Goal: Obtain resource: Obtain resource

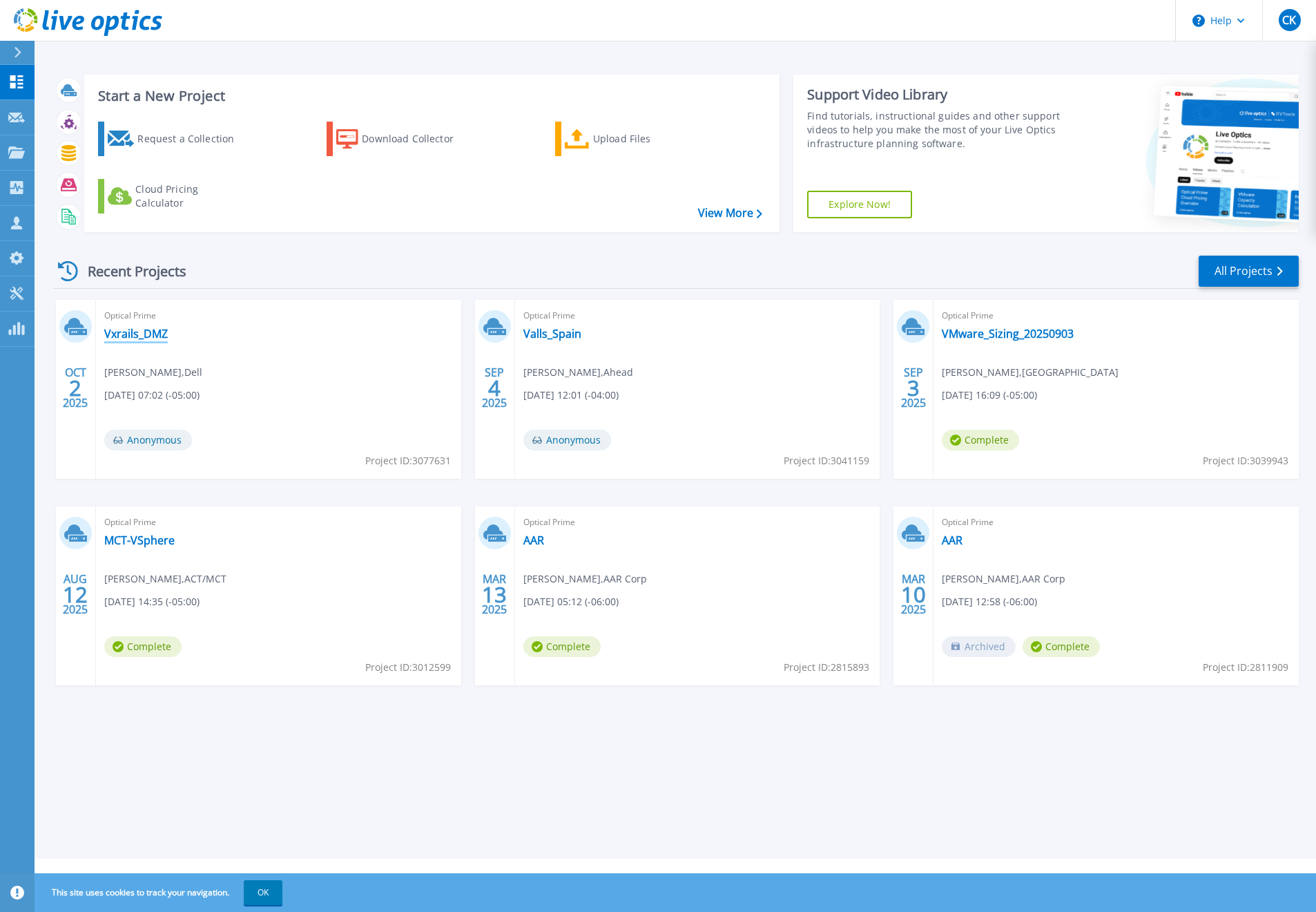
click at [149, 335] on link "Vxrails_DMZ" at bounding box center [136, 334] width 64 height 14
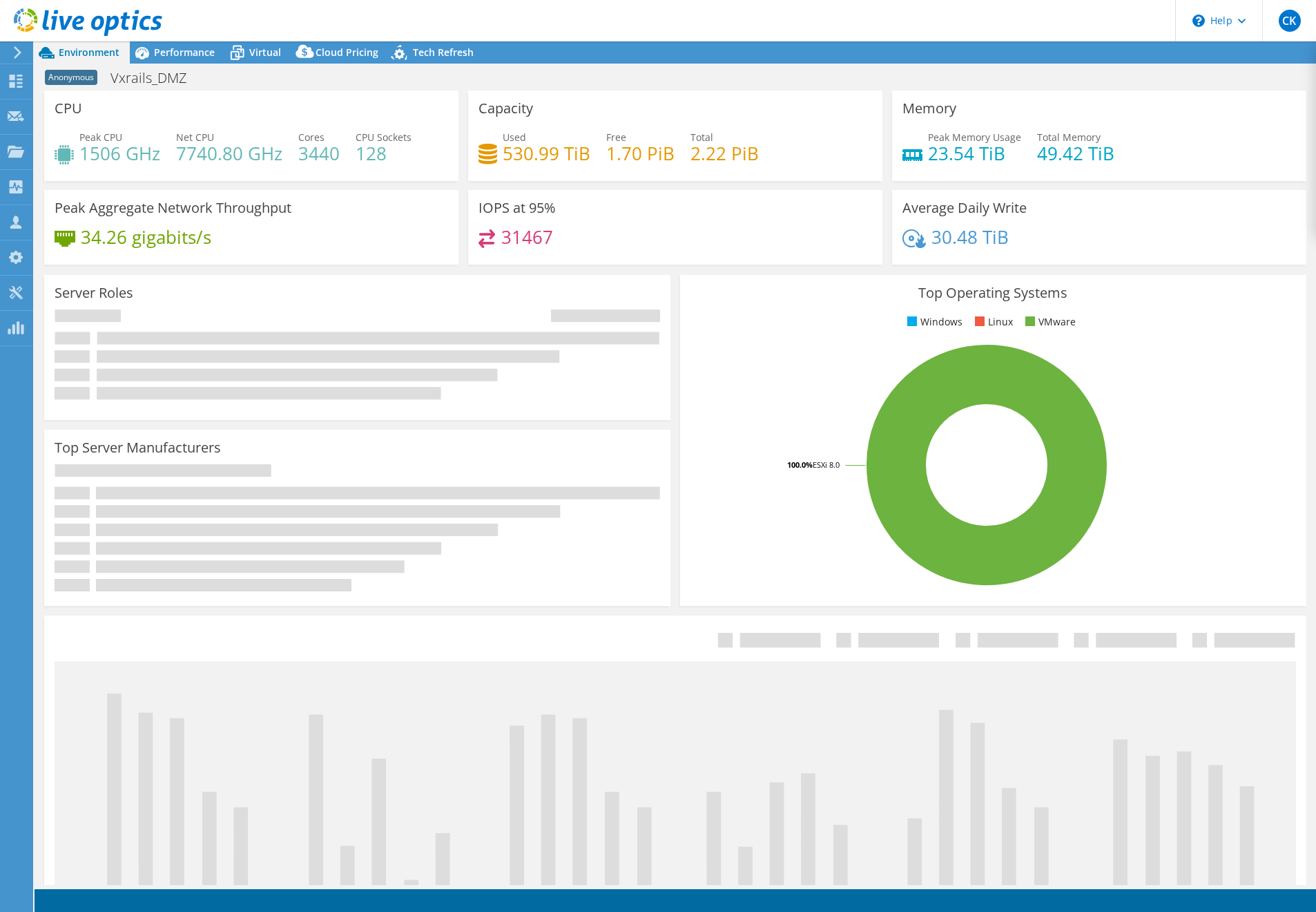
select select "USD"
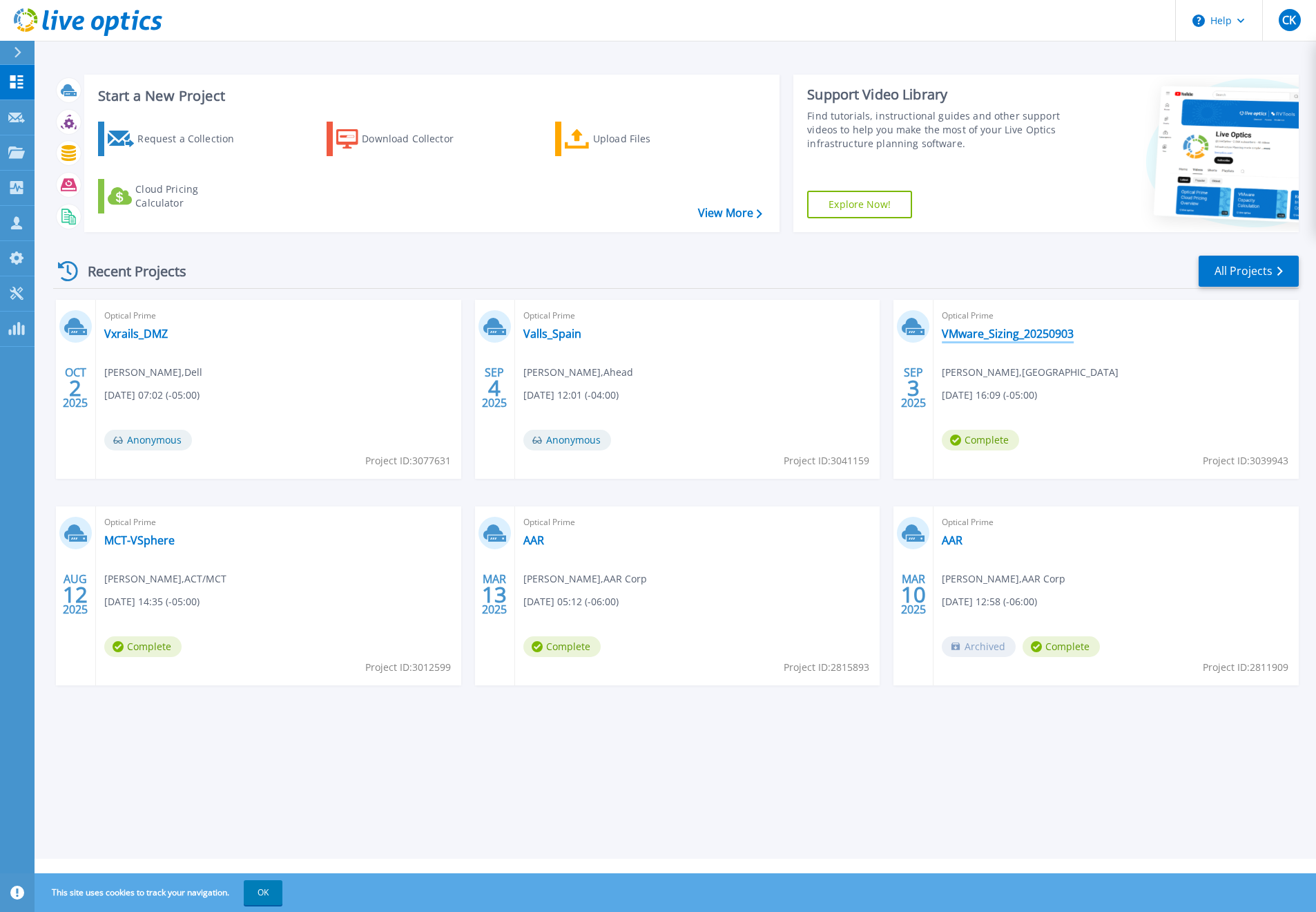
click at [1021, 334] on link "VMware_Sizing_20250903" at bounding box center [1008, 334] width 132 height 14
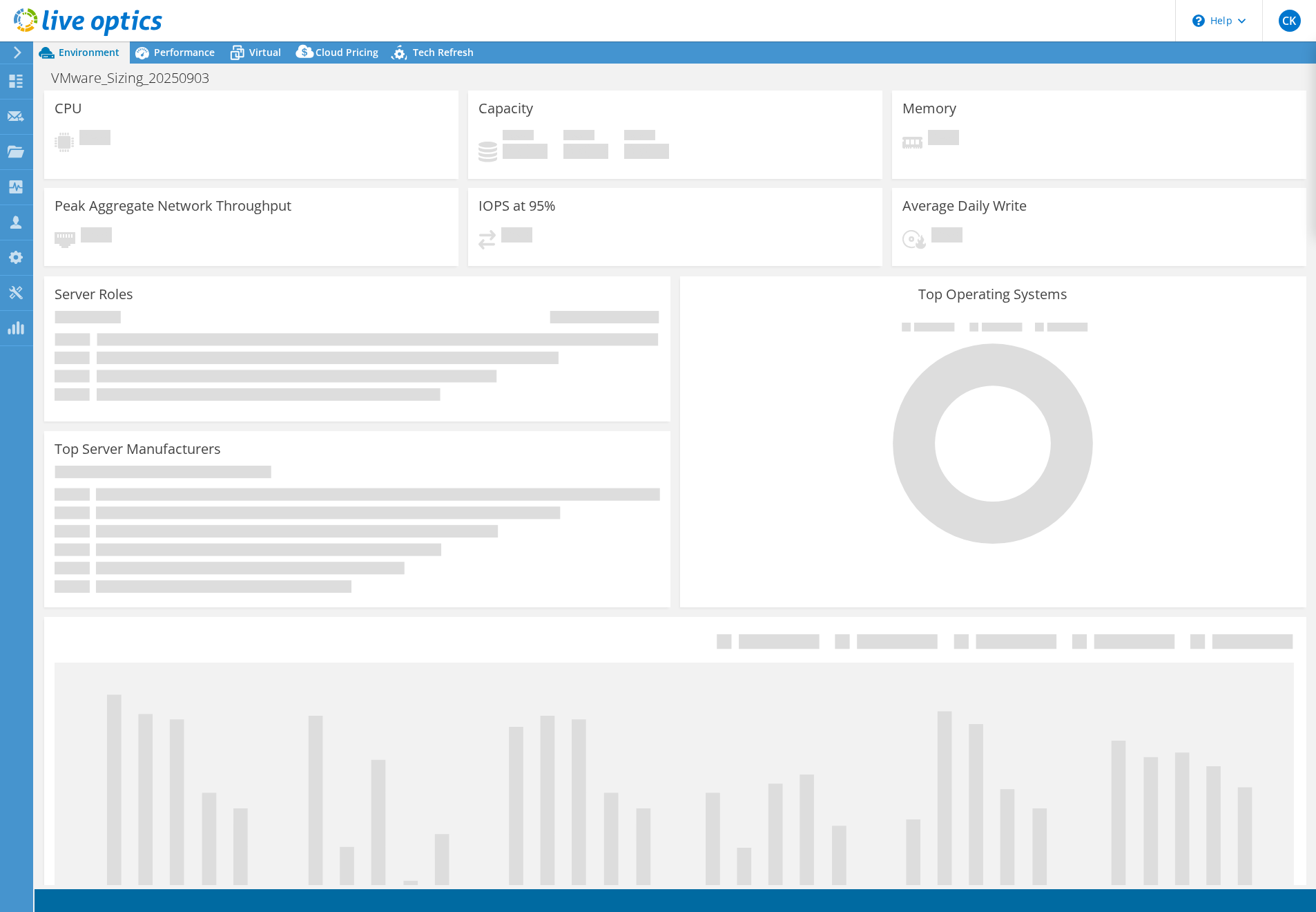
select select "USD"
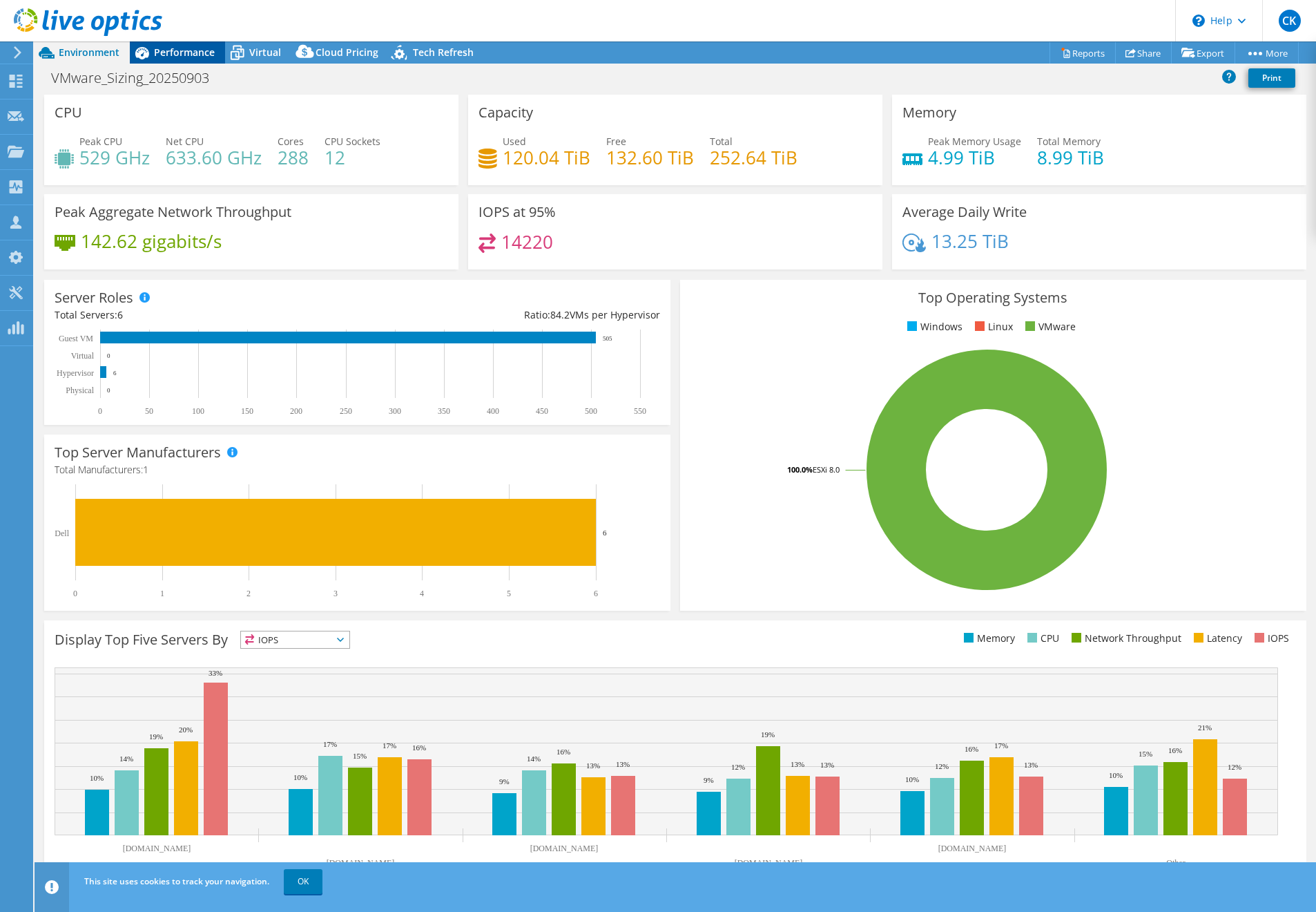
click at [191, 53] on span "Performance" at bounding box center [185, 51] width 61 height 13
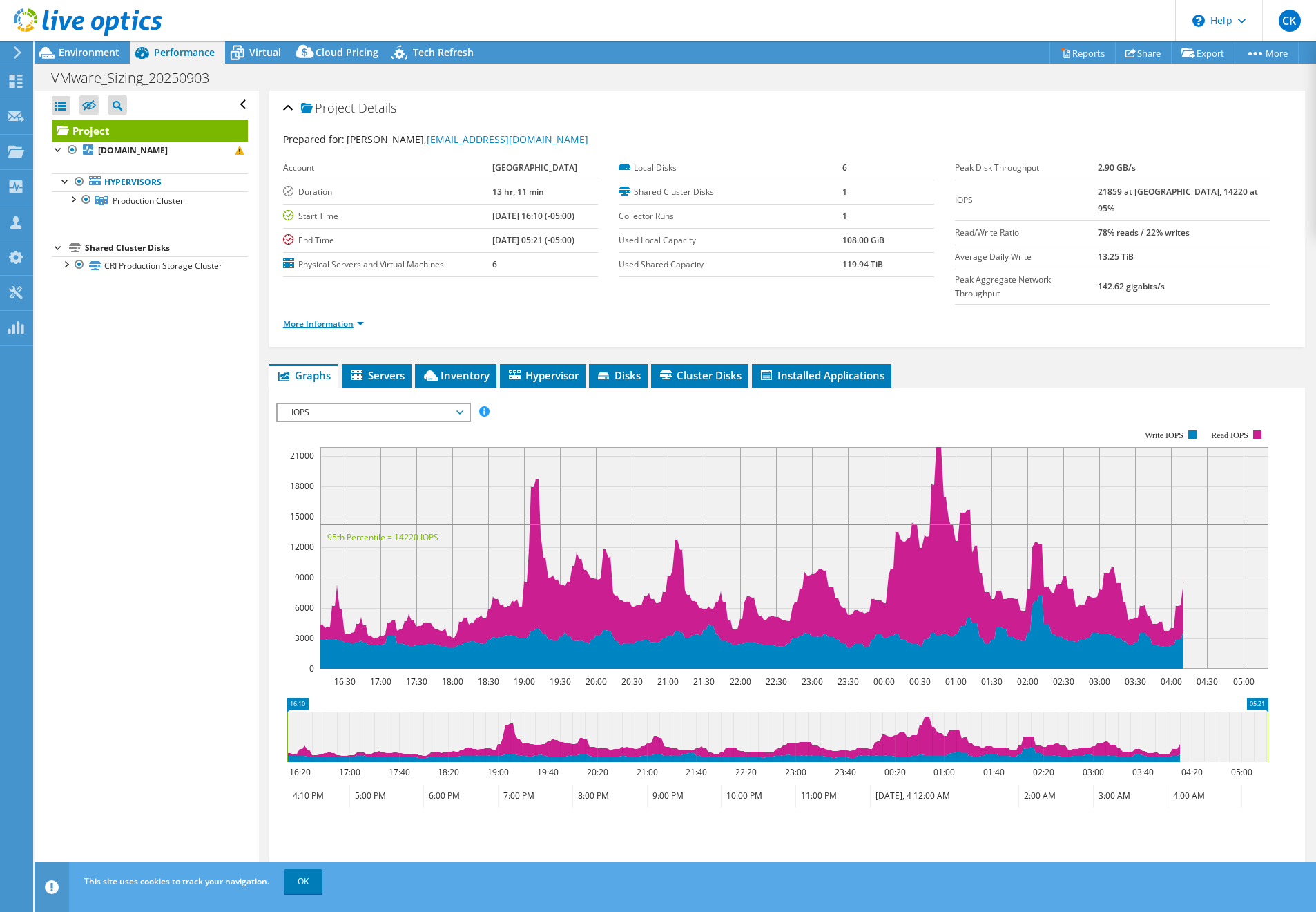
click at [328, 318] on link "More Information" at bounding box center [324, 324] width 81 height 12
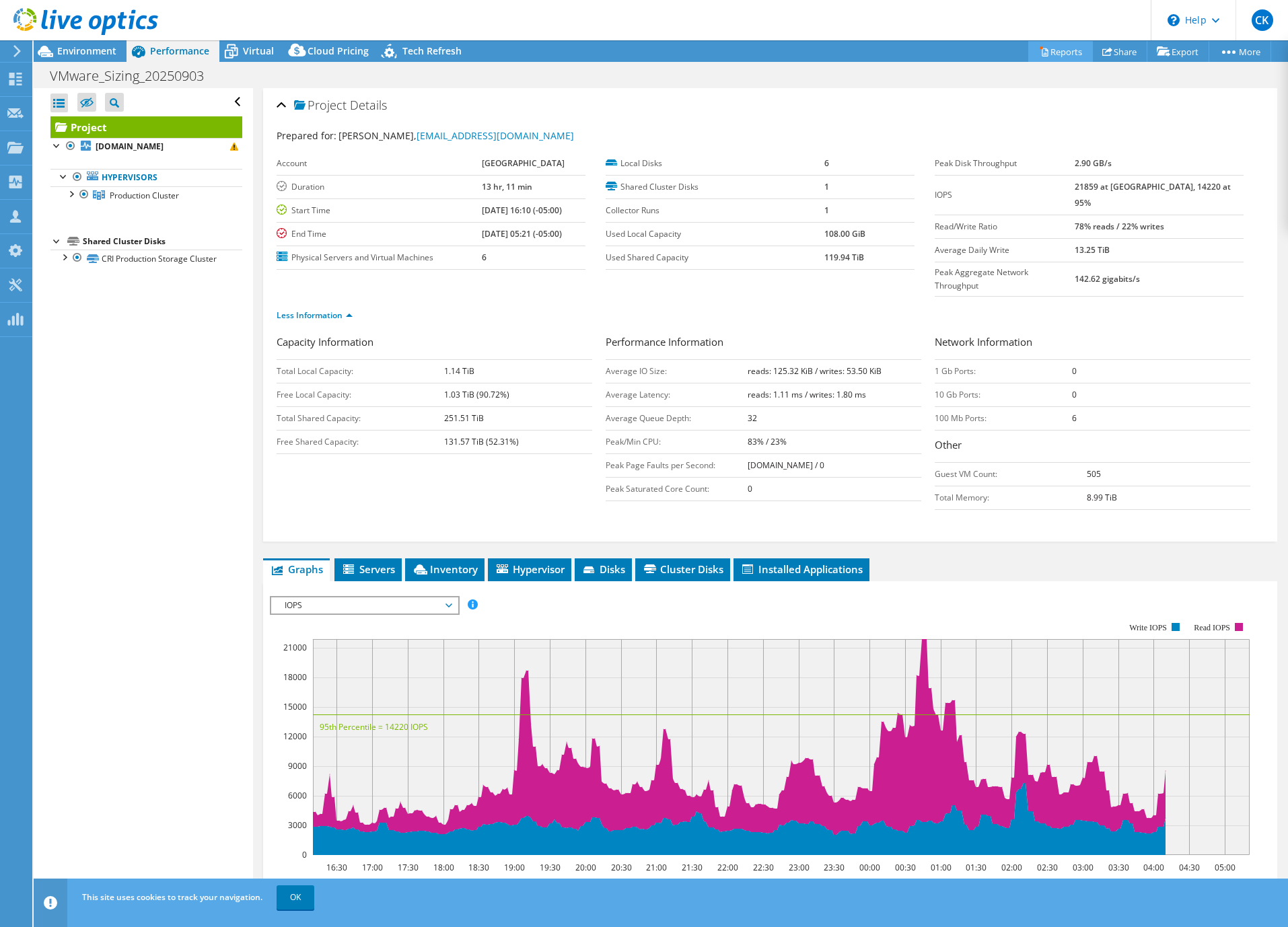
click at [1060, 51] on link "Reports" at bounding box center [1060, 52] width 64 height 21
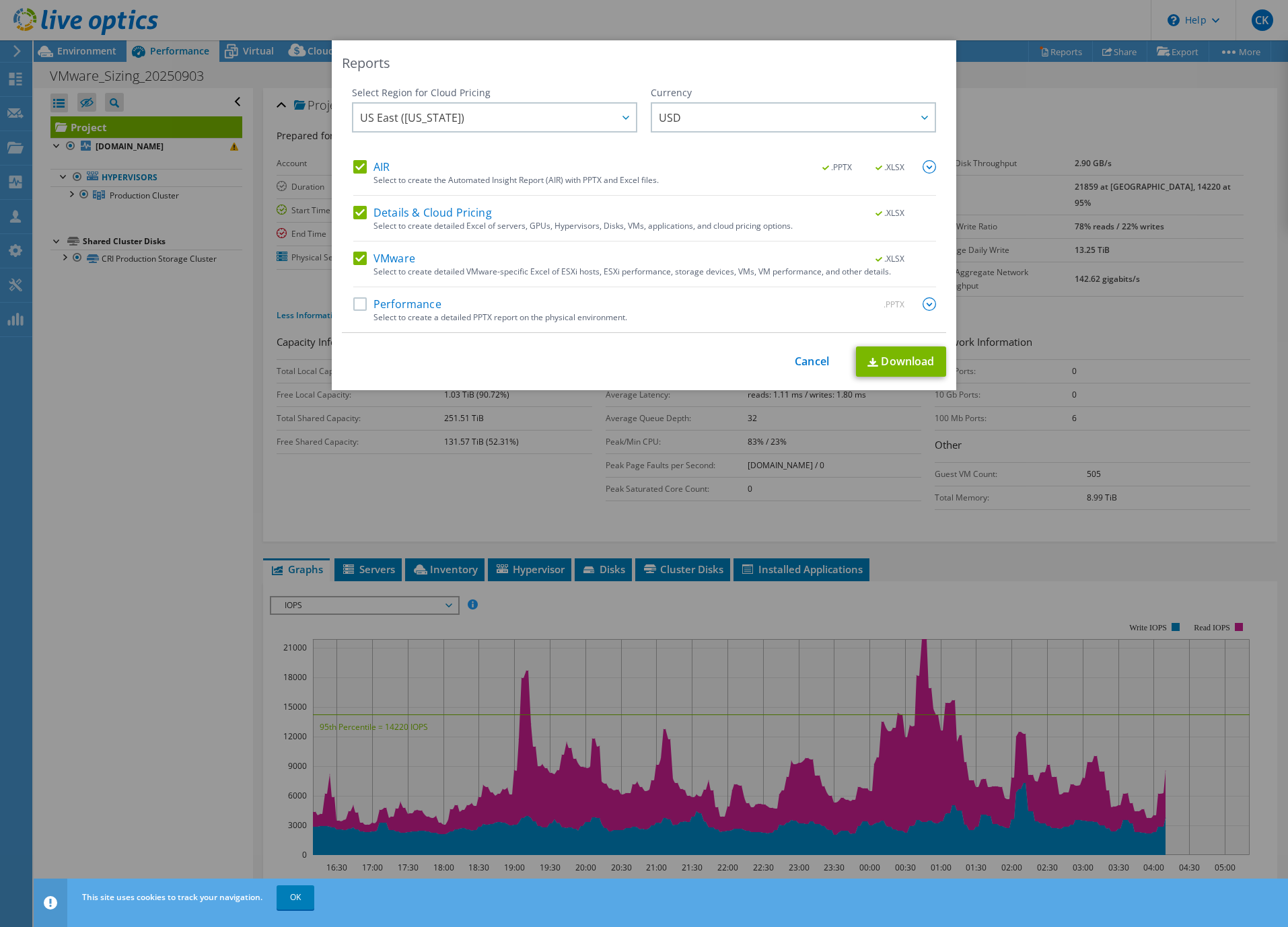
click at [401, 299] on label "Performance" at bounding box center [398, 304] width 88 height 13
click at [0, 0] on input "Performance" at bounding box center [0, 0] width 0 height 0
click at [917, 367] on link "Download" at bounding box center [901, 362] width 90 height 31
click at [810, 422] on div "Reports Select Region for Cloud Pricing Asia Pacific (Hong Kong) Asia Pacific (…" at bounding box center [644, 463] width 1288 height 846
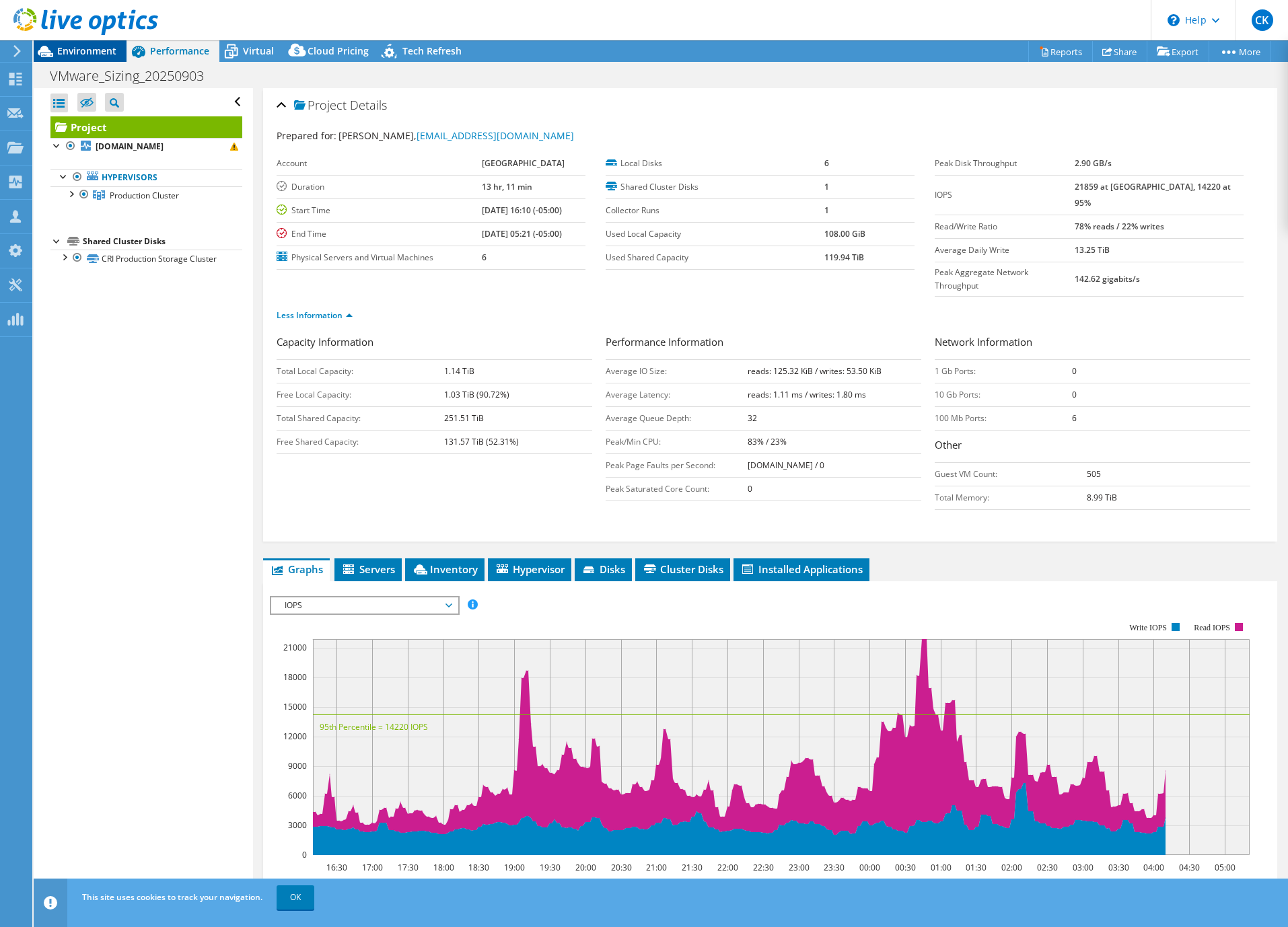
click at [95, 51] on span "Environment" at bounding box center [87, 50] width 59 height 12
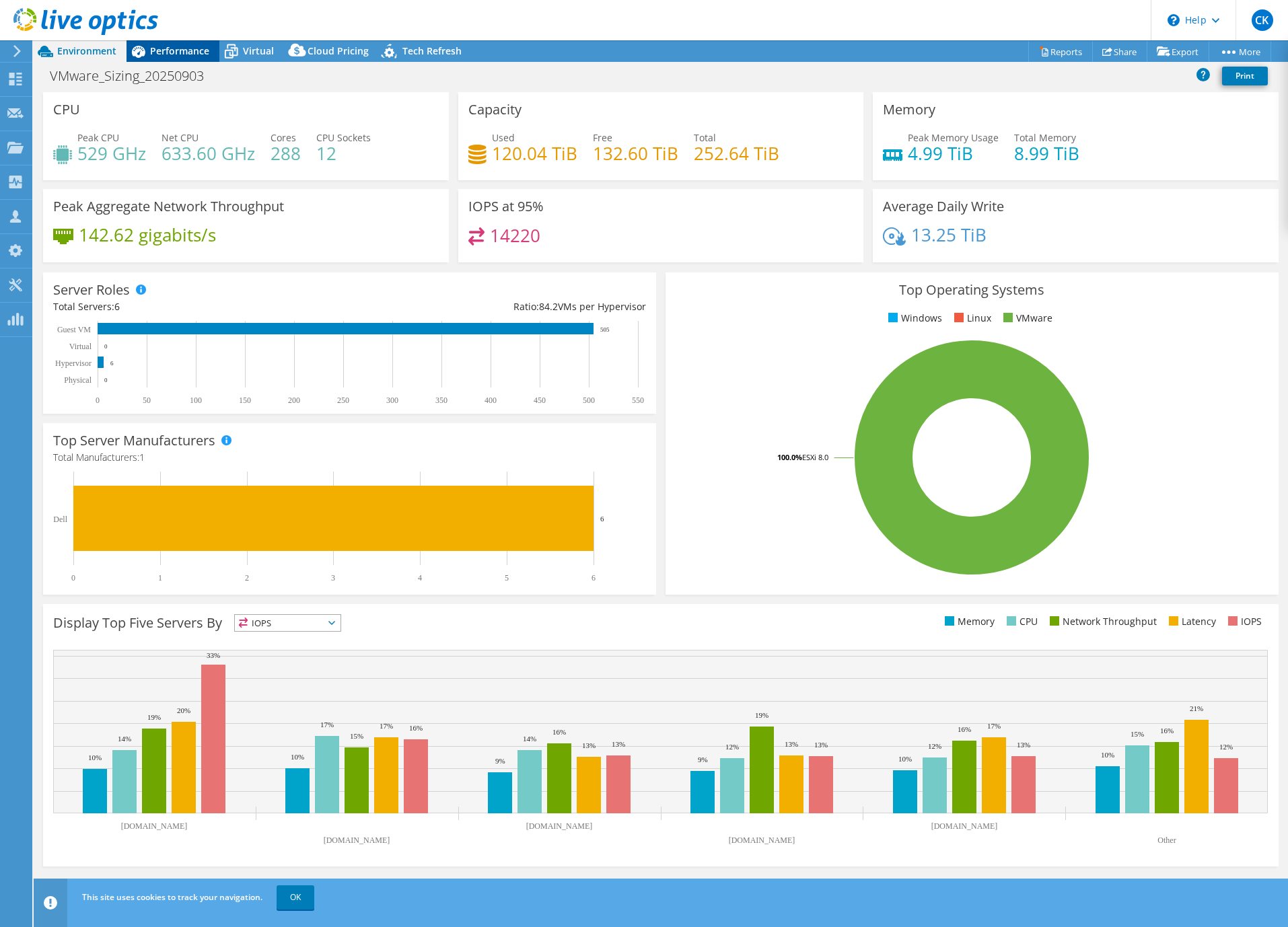
click at [186, 44] on span "Performance" at bounding box center [180, 50] width 59 height 12
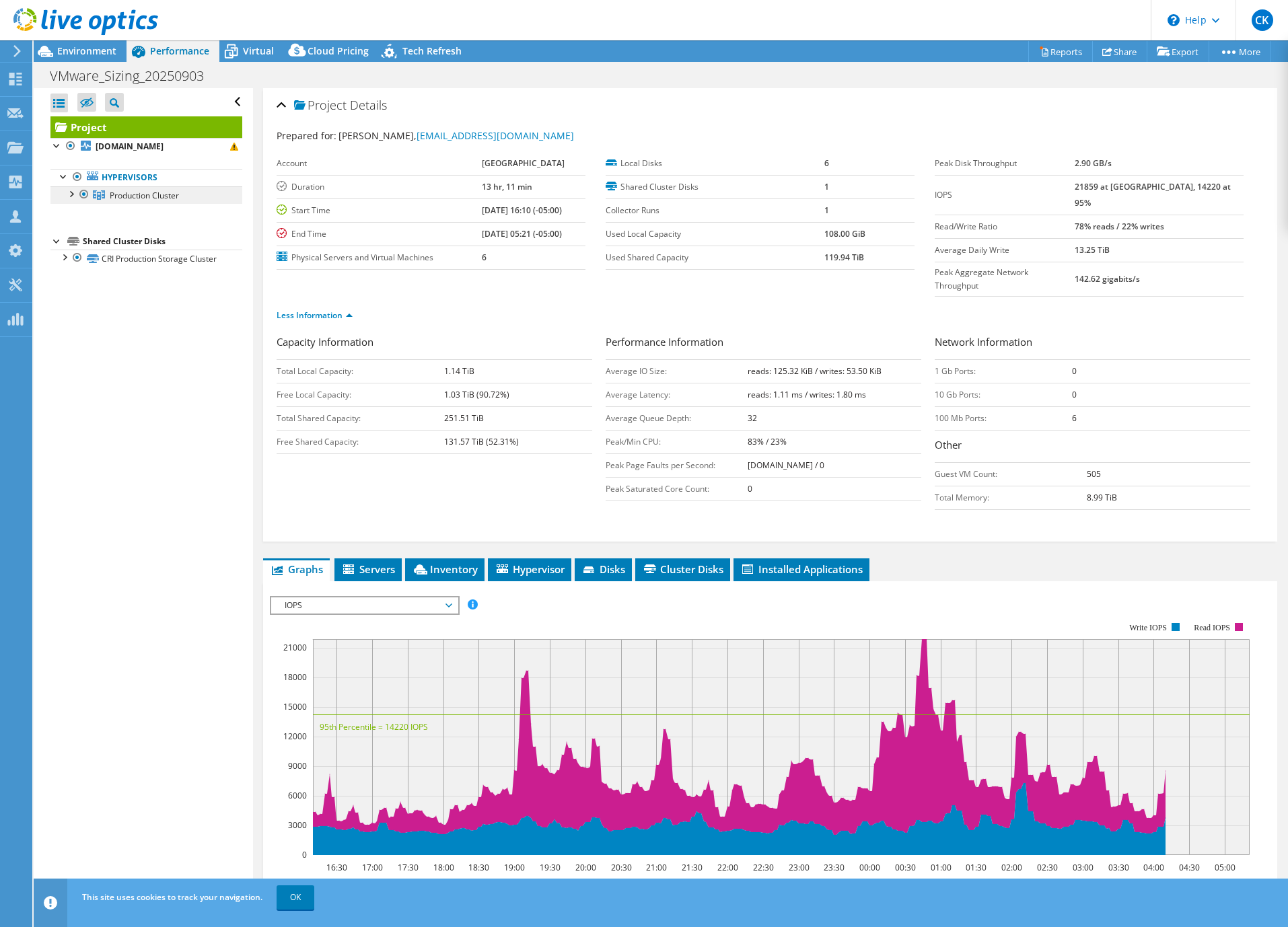
click at [134, 204] on link "Production Cluster" at bounding box center [147, 195] width 192 height 17
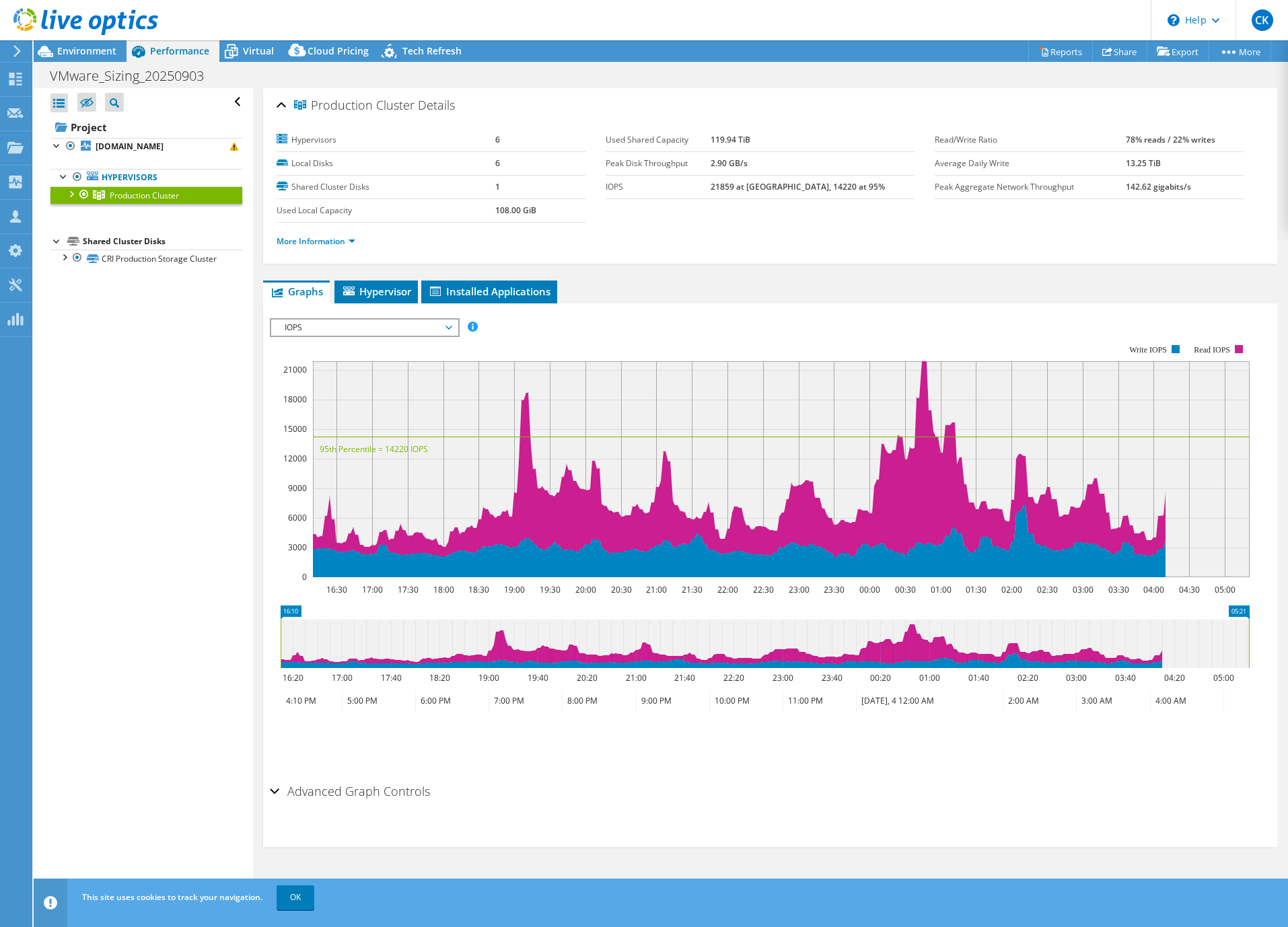
click at [113, 201] on span "Production Cluster" at bounding box center [144, 196] width 69 height 12
click at [329, 243] on link "More Information" at bounding box center [316, 242] width 79 height 12
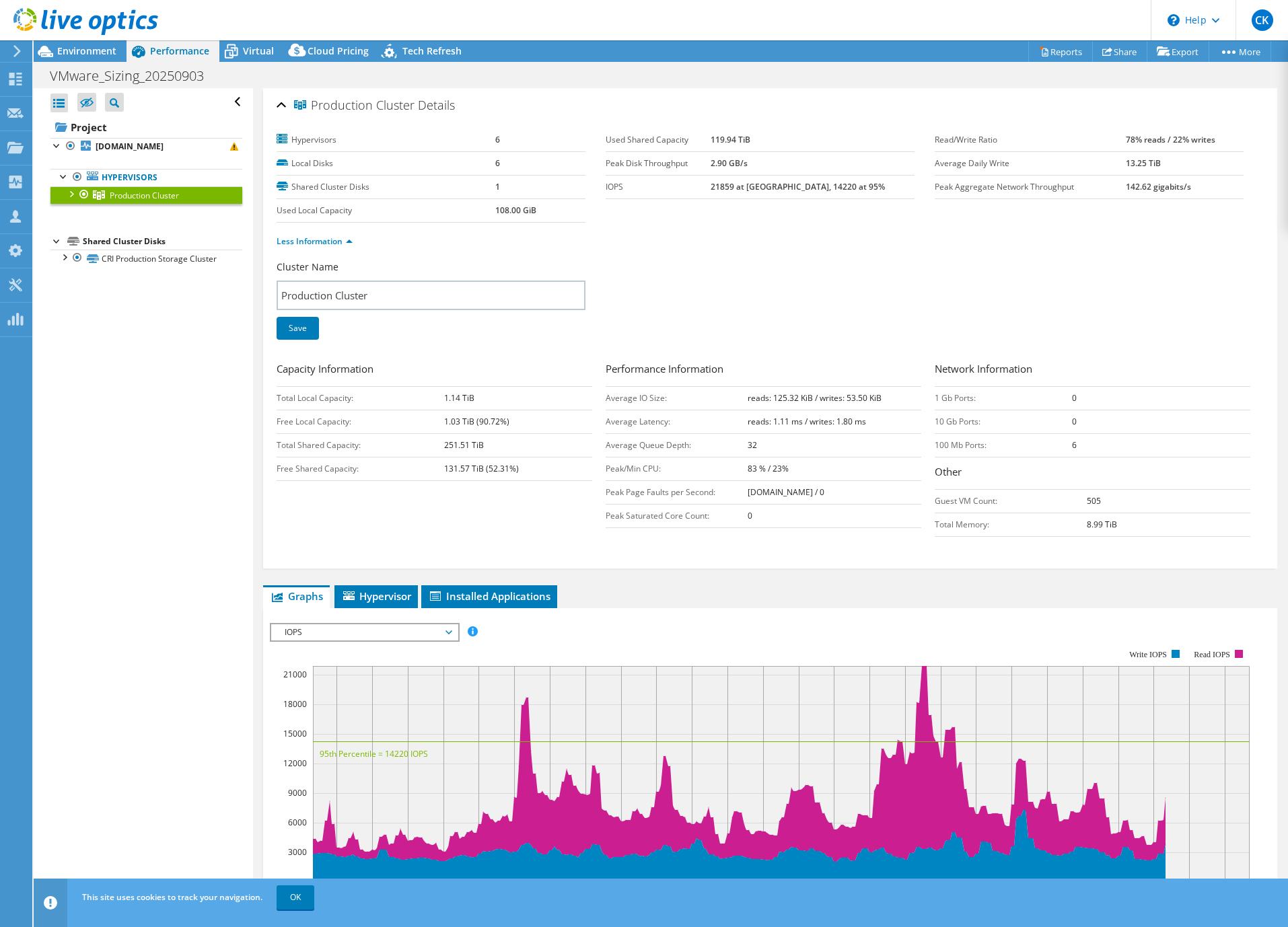
drag, startPoint x: 730, startPoint y: 189, endPoint x: 857, endPoint y: 191, distance: 127.0
click at [857, 191] on tr "IOPS 21859 at Peak, 14220 at 95%" at bounding box center [760, 187] width 309 height 24
drag, startPoint x: 742, startPoint y: 468, endPoint x: 827, endPoint y: 469, distance: 85.0
click at [827, 469] on td "83 % / 23%" at bounding box center [834, 469] width 173 height 24
click at [71, 200] on div at bounding box center [71, 193] width 13 height 13
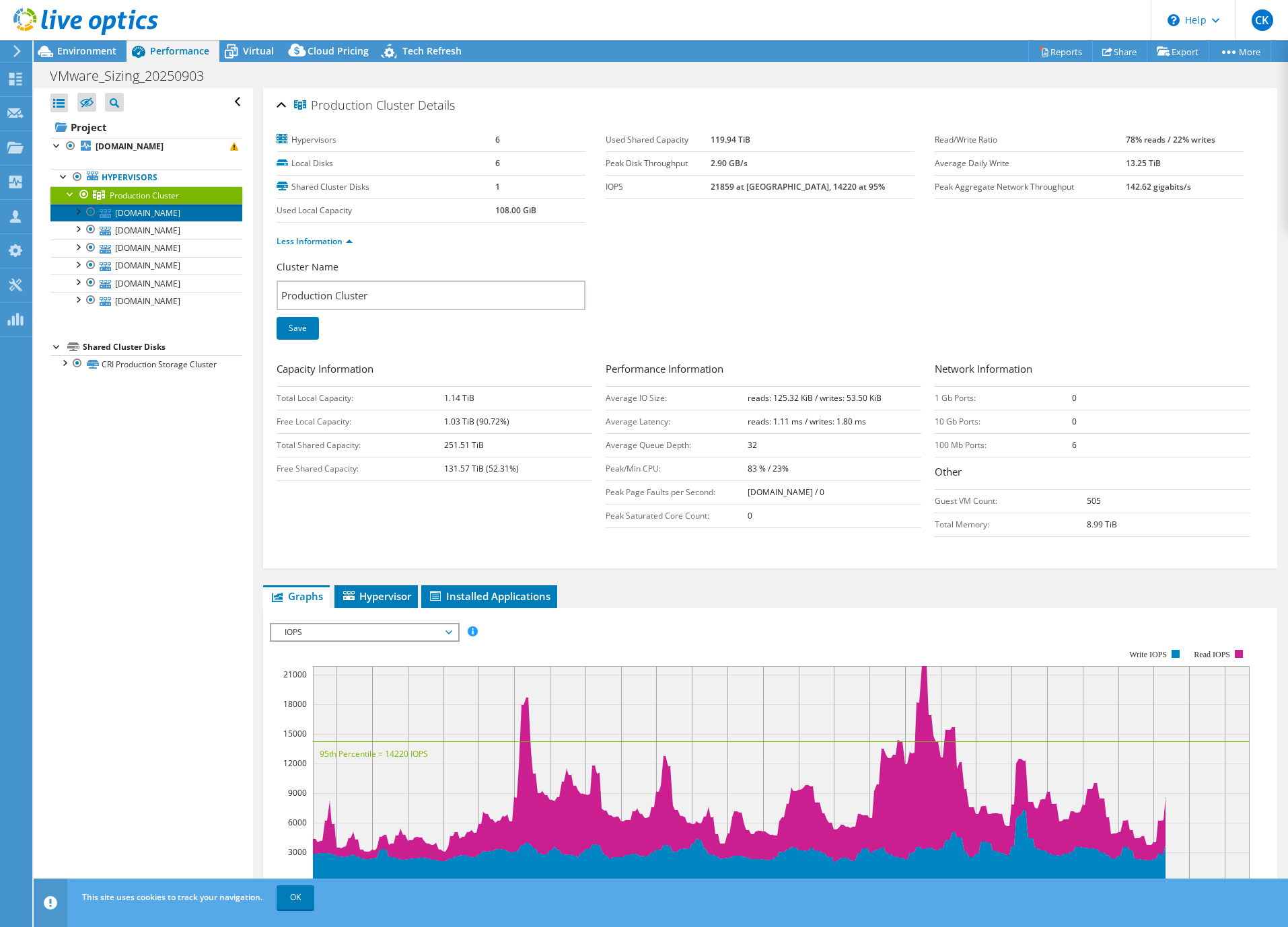
click at [123, 221] on link "bsd-ksysvxr-05.cri.uchicago.edu" at bounding box center [147, 213] width 192 height 17
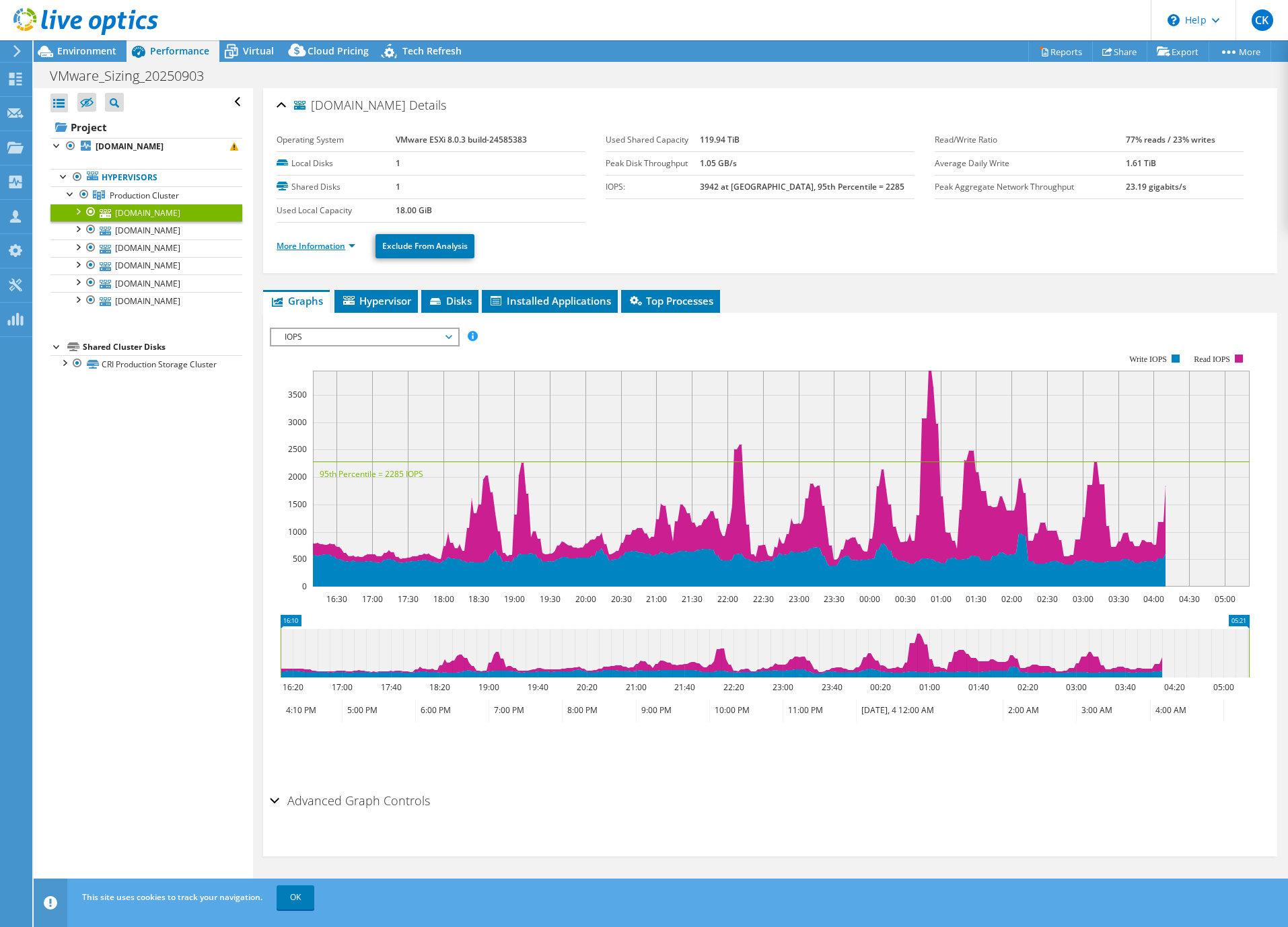
click at [324, 243] on link "More Information" at bounding box center [316, 246] width 79 height 12
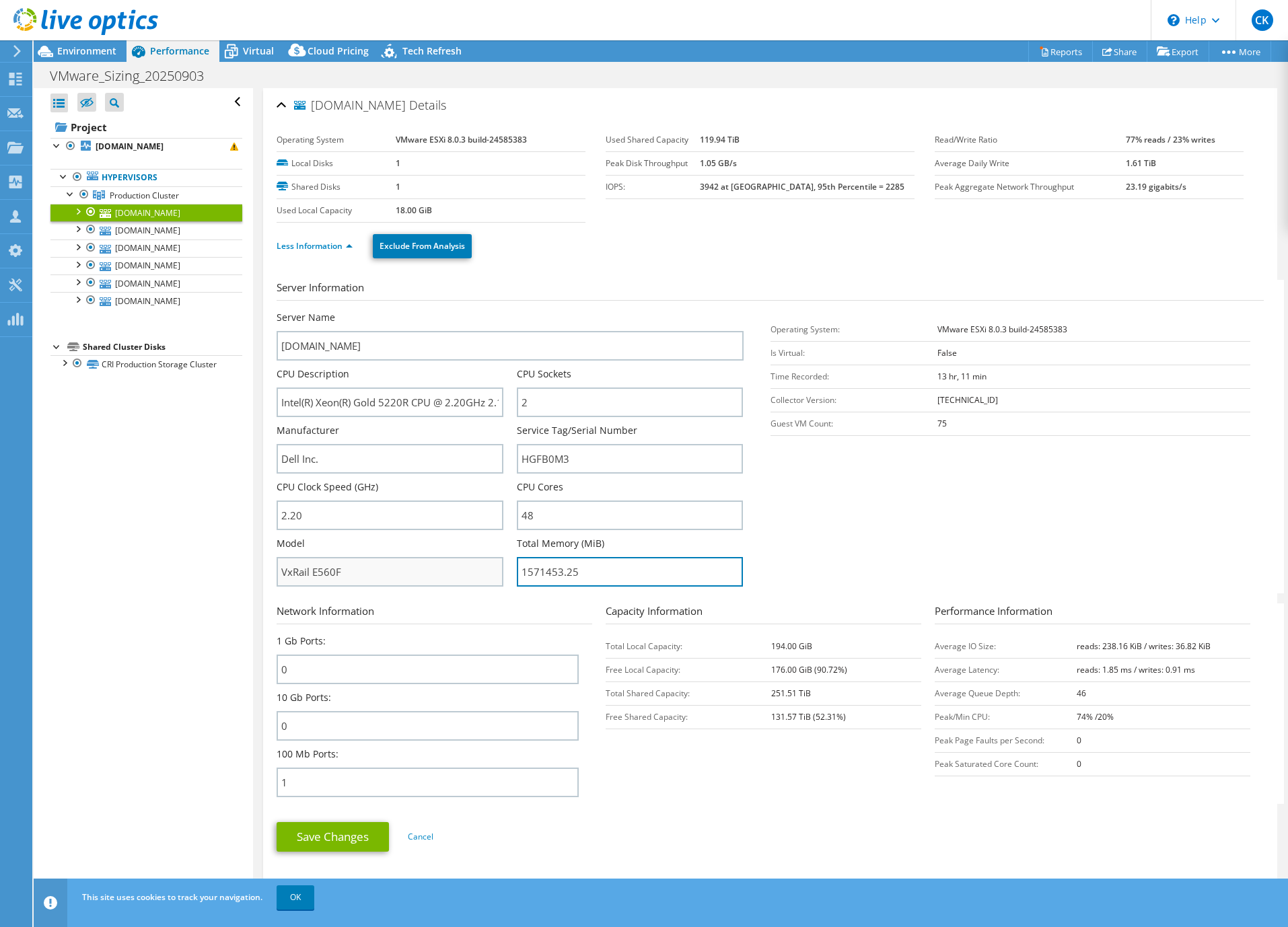
drag, startPoint x: 581, startPoint y: 575, endPoint x: 478, endPoint y: 578, distance: 103.0
click at [478, 311] on div "Server Name bsd-ksysvxr-05.cri.uchicago.edu CPU Description Intel(R) Xeon(R) Go…" at bounding box center [517, 311] width 480 height 0
click at [99, 56] on span "Environment" at bounding box center [87, 50] width 59 height 12
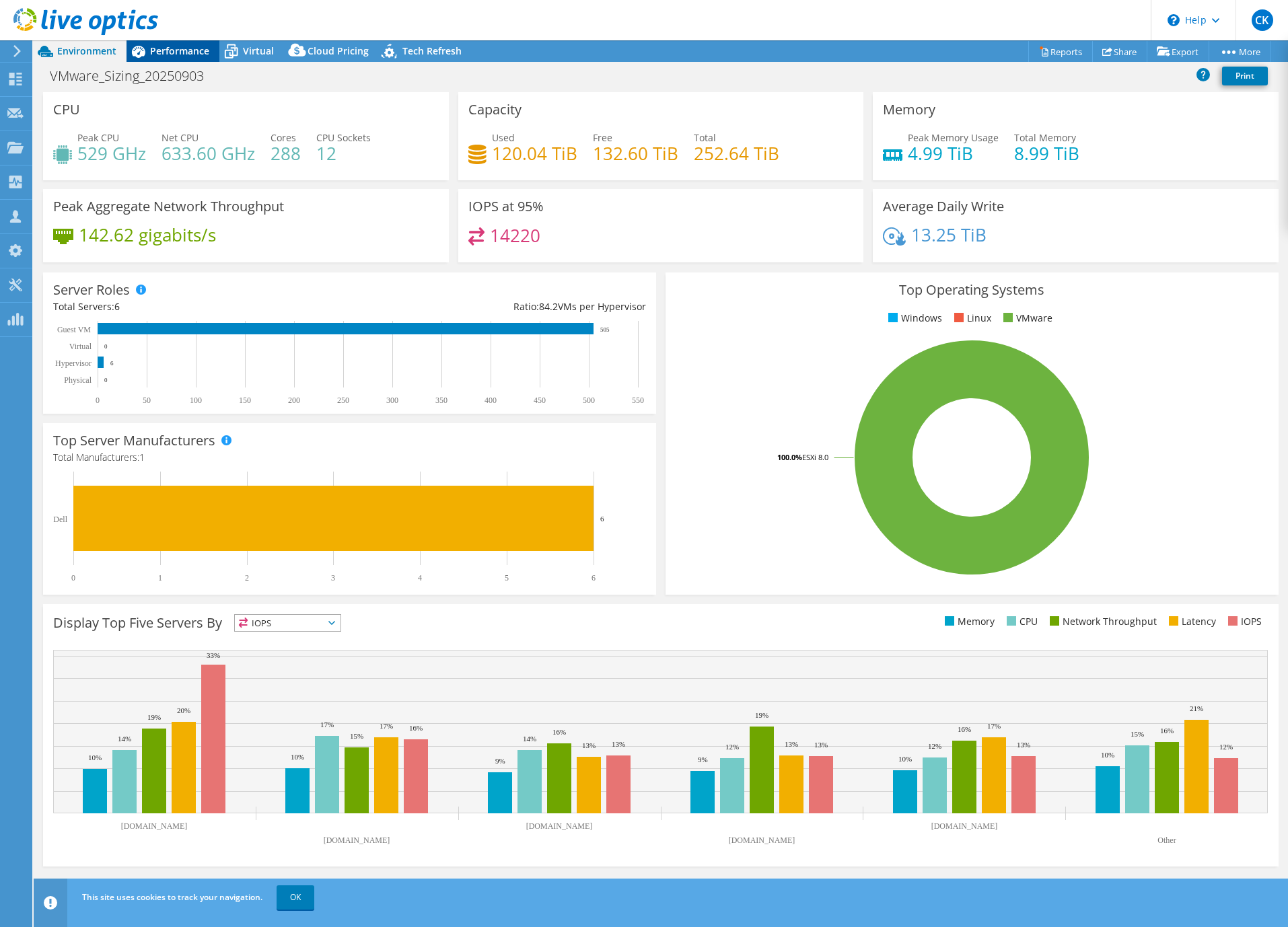
click at [183, 59] on div "Performance" at bounding box center [172, 51] width 93 height 21
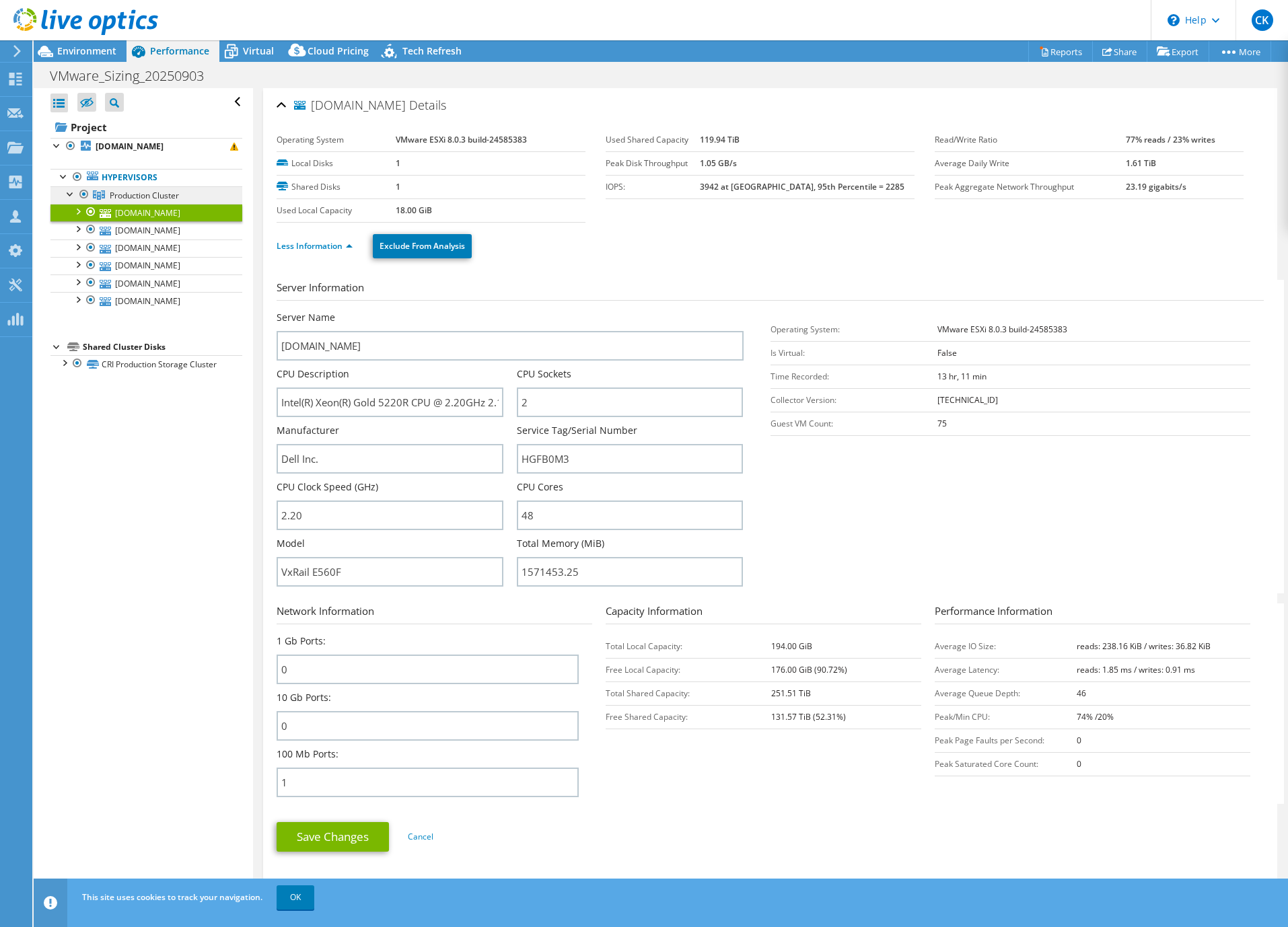
click at [135, 201] on span "Production Cluster" at bounding box center [144, 196] width 69 height 12
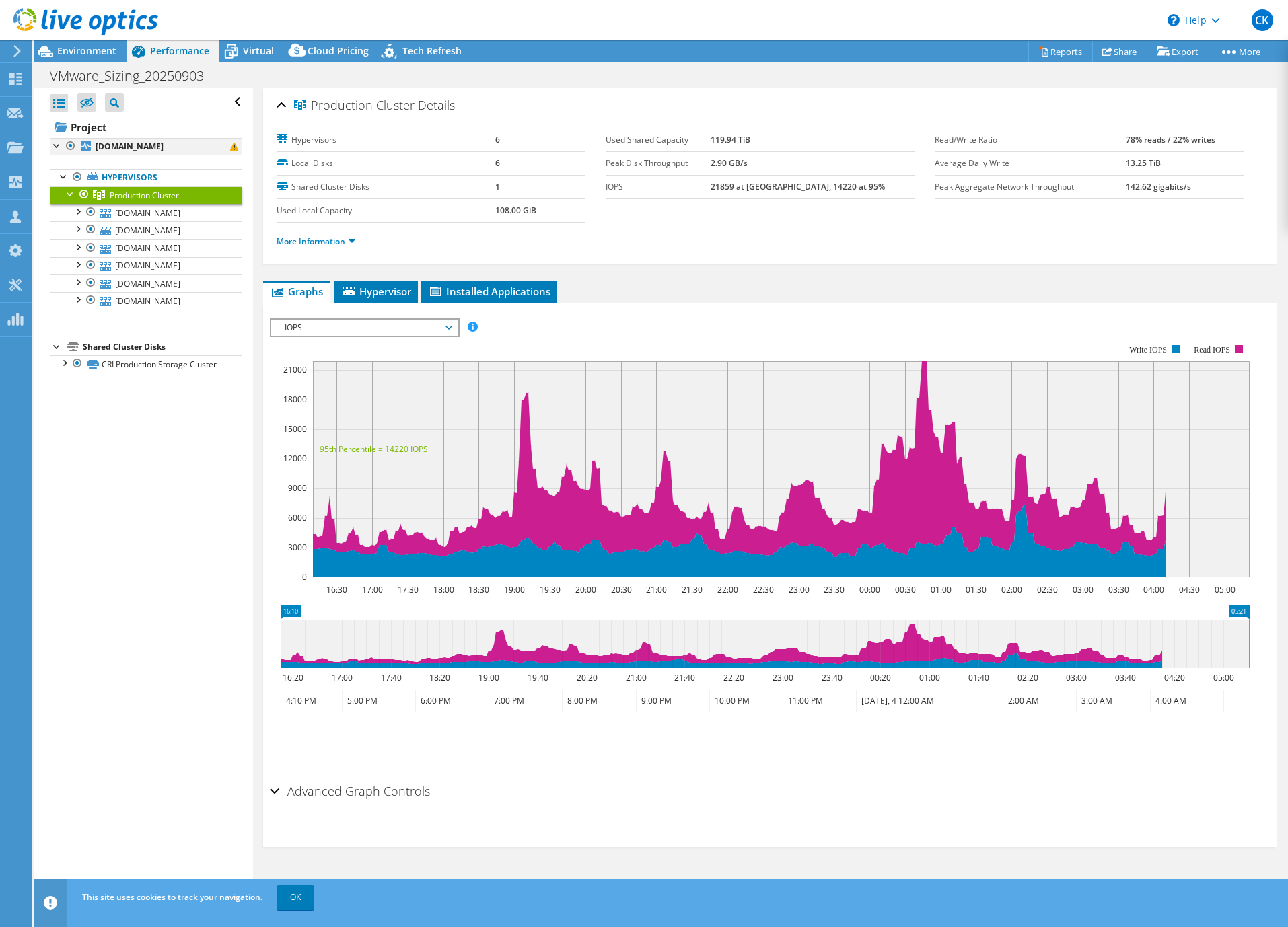
click at [56, 148] on div at bounding box center [58, 145] width 13 height 13
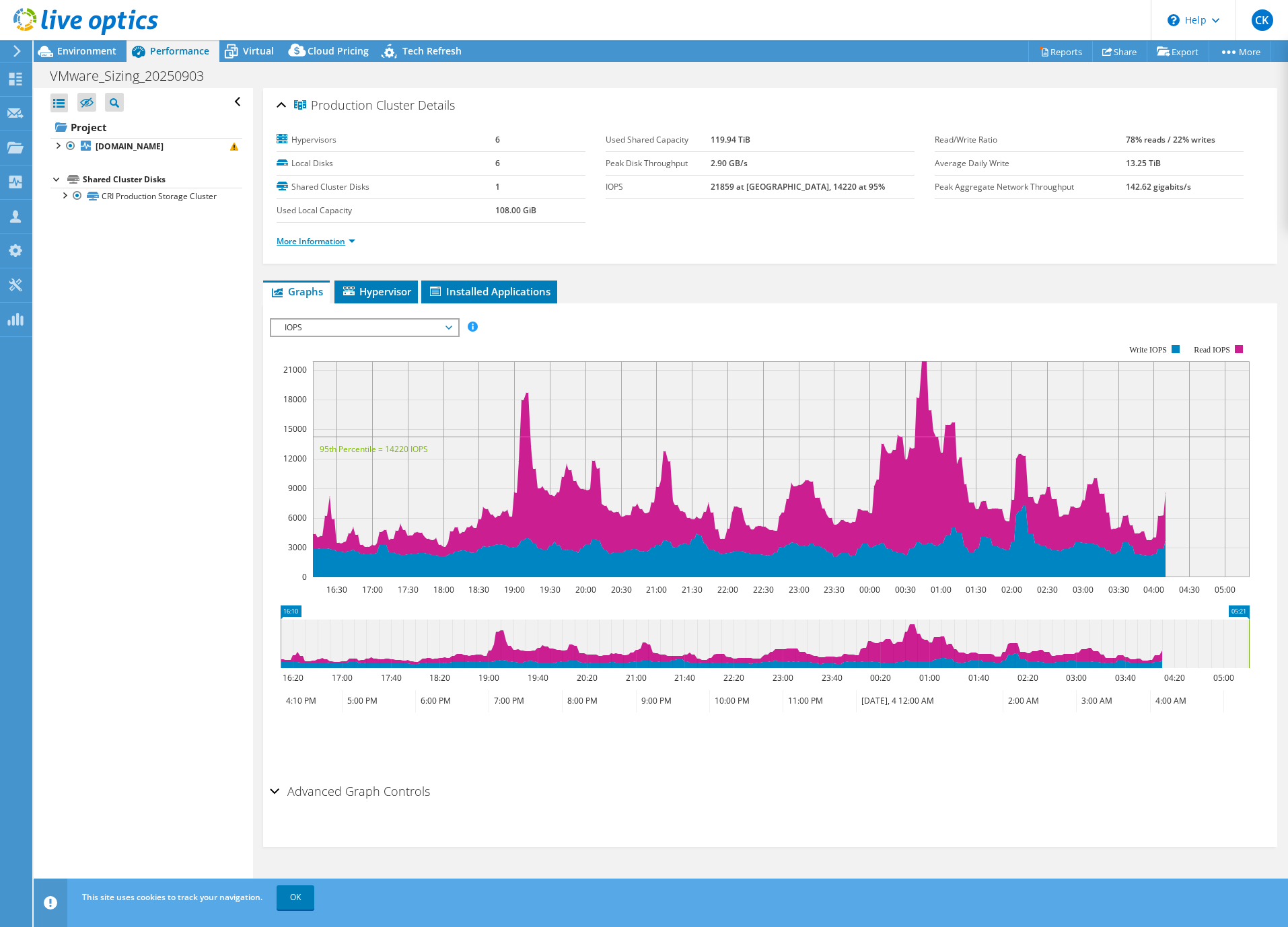
click at [343, 242] on link "More Information" at bounding box center [316, 242] width 79 height 12
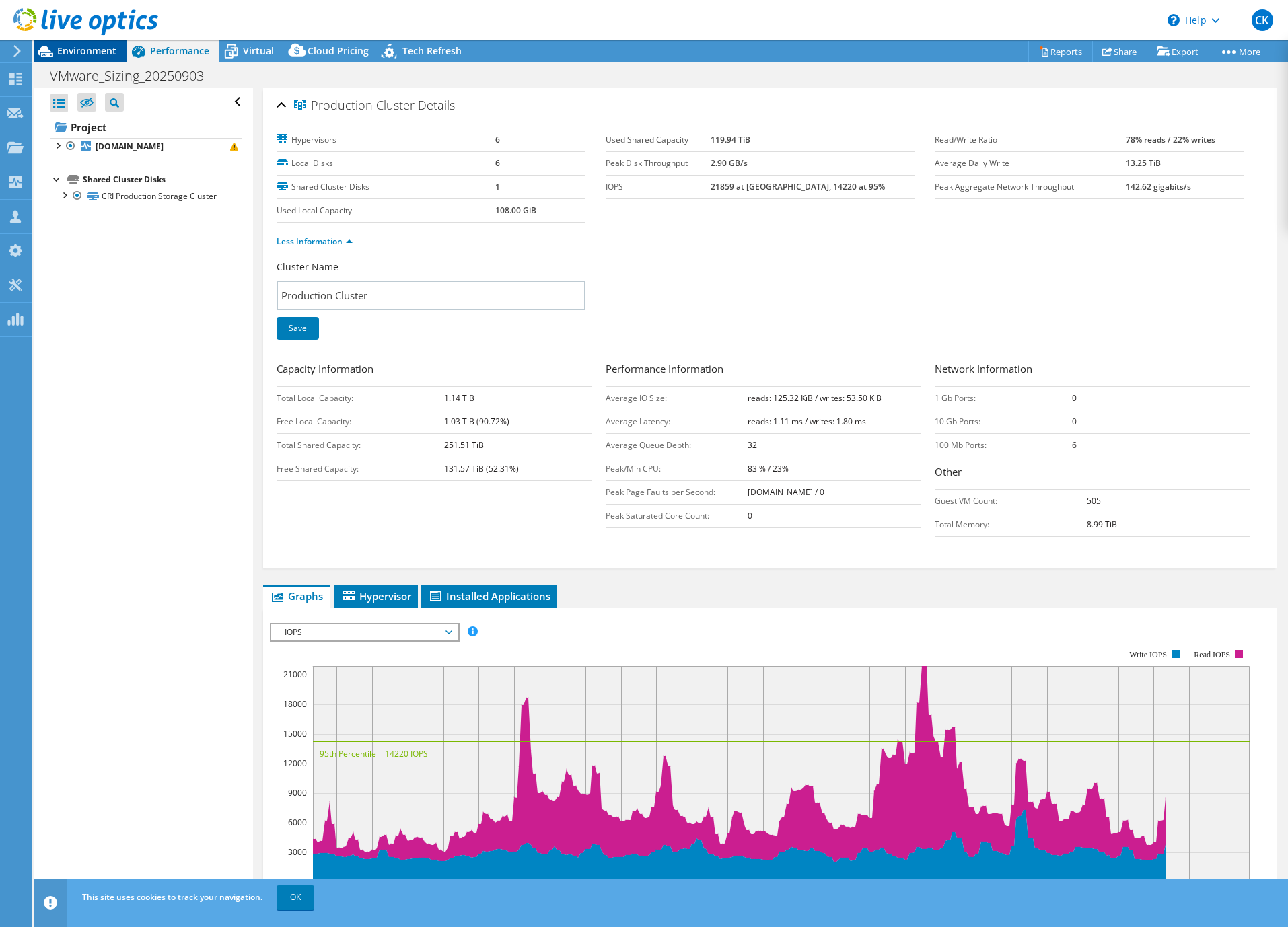
click at [90, 51] on span "Environment" at bounding box center [87, 50] width 59 height 12
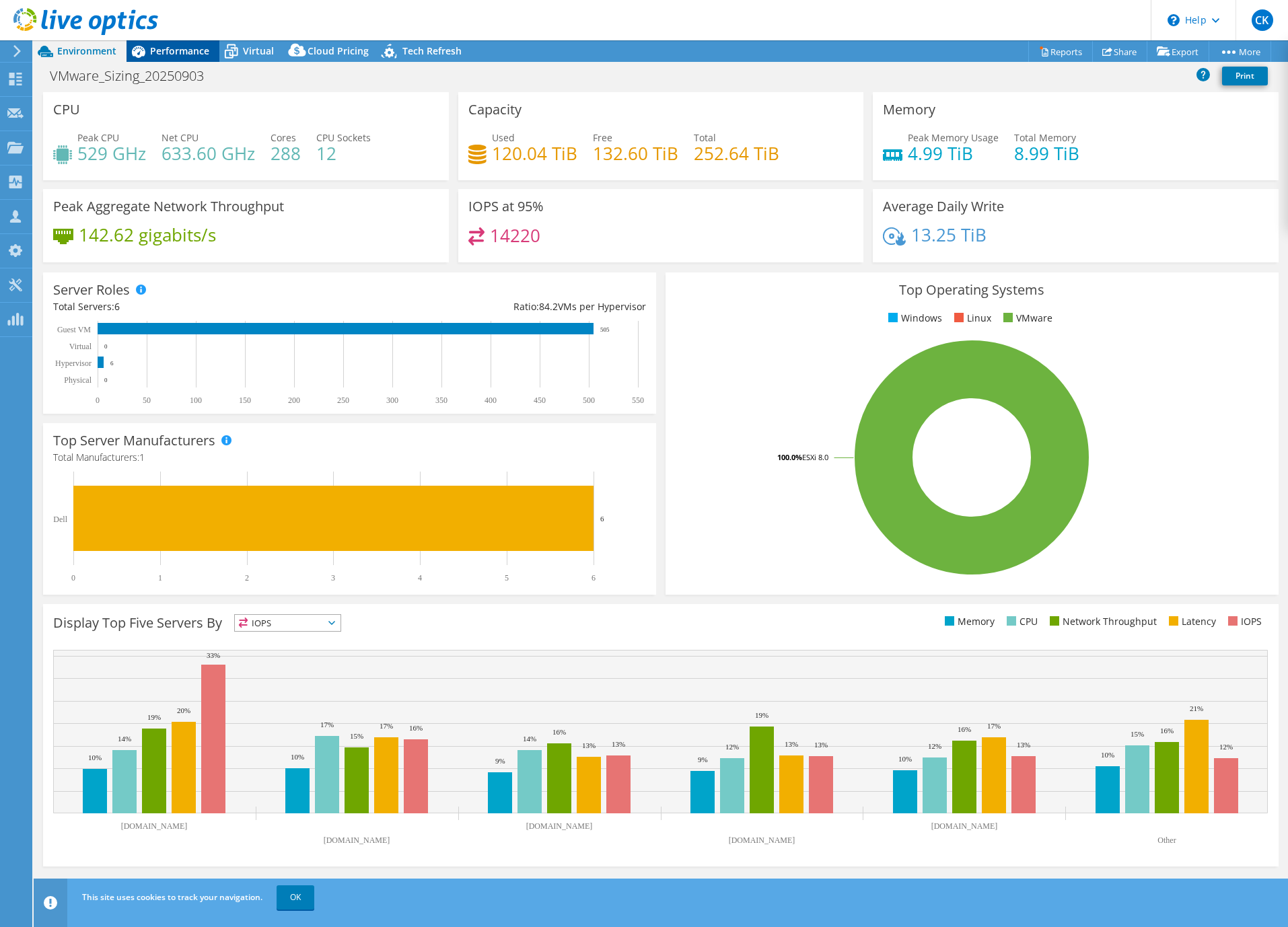
click at [158, 58] on div "Performance" at bounding box center [172, 51] width 93 height 21
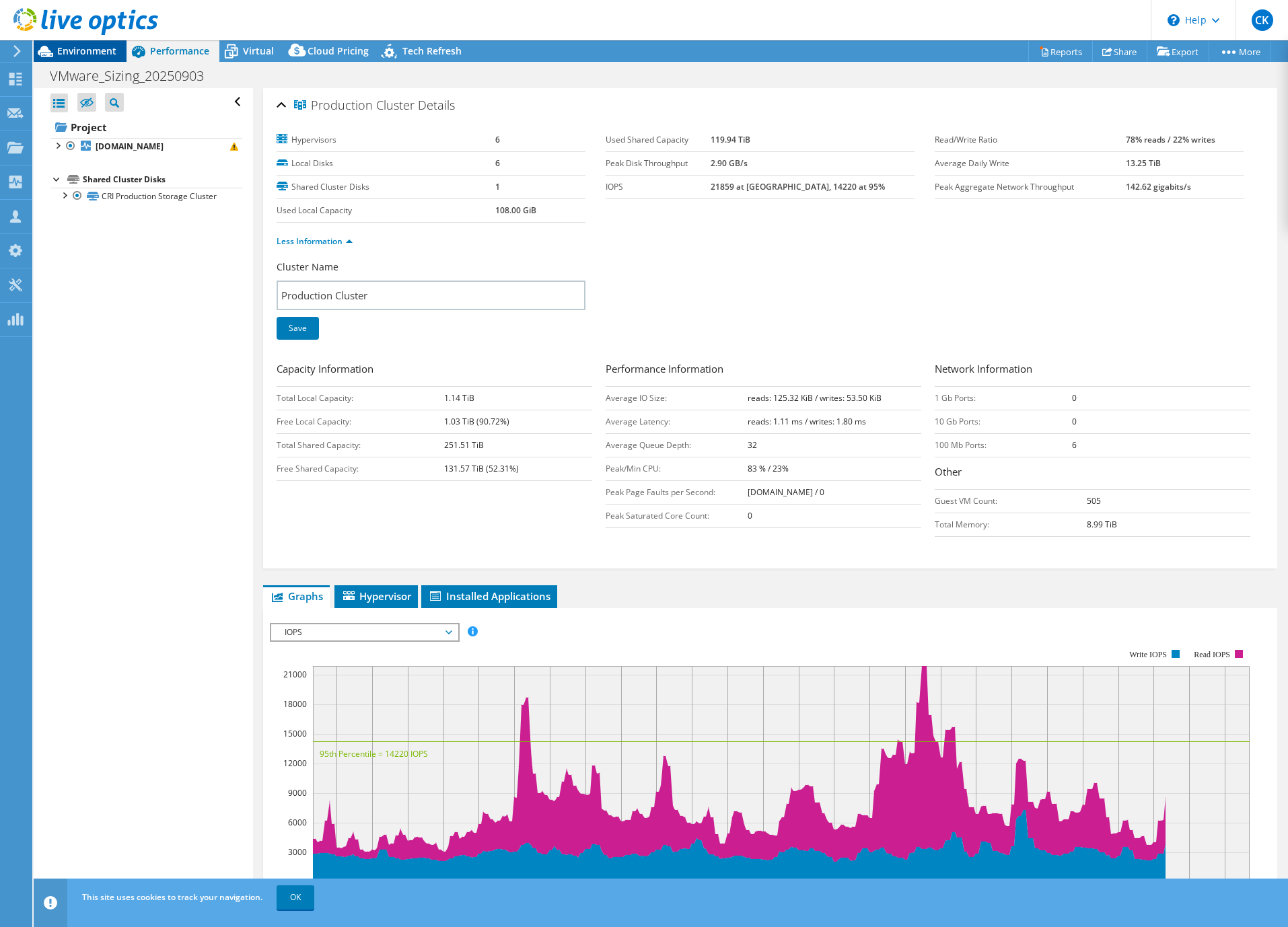
click at [87, 48] on span "Environment" at bounding box center [87, 50] width 59 height 12
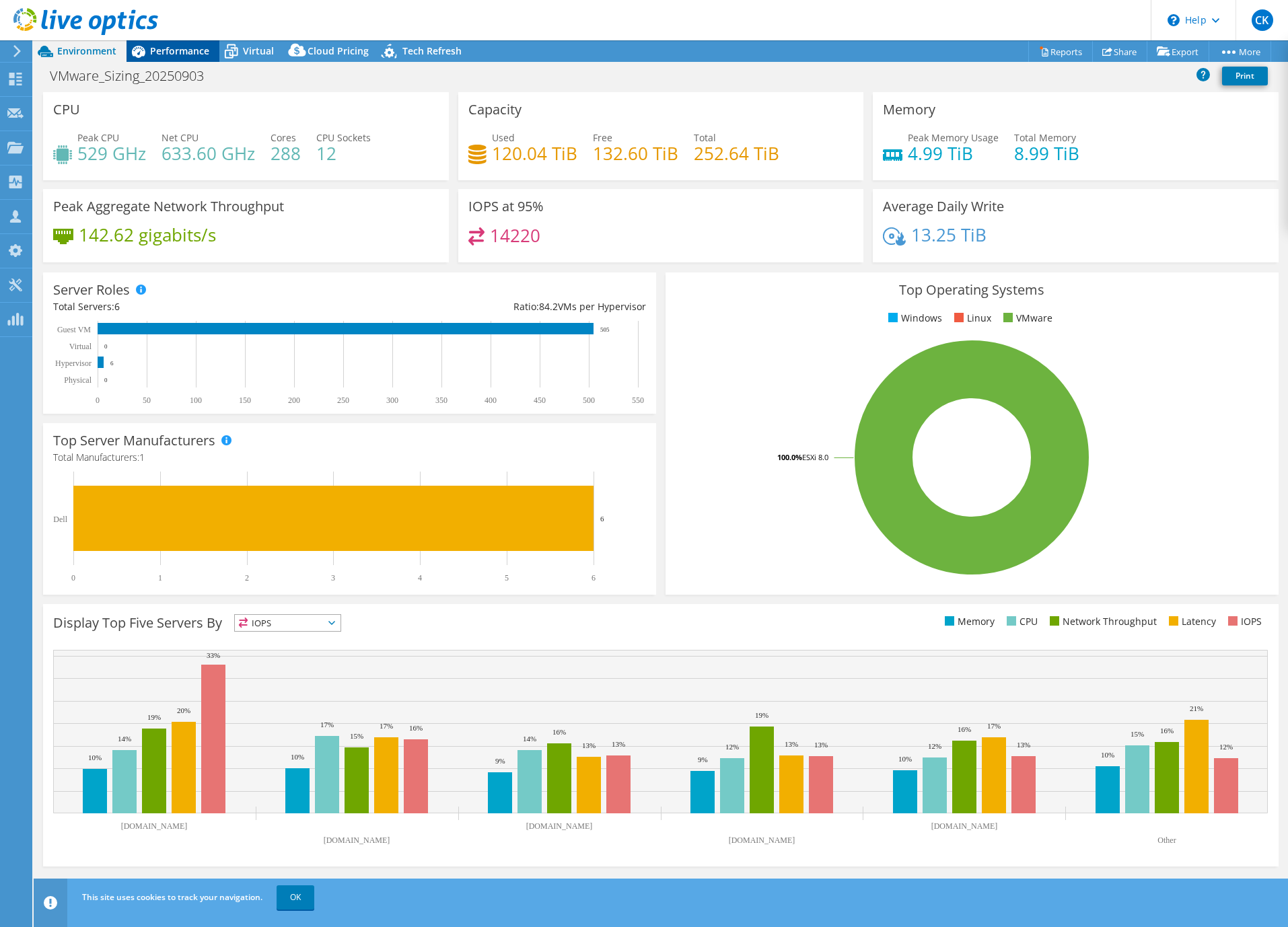
click at [194, 55] on span "Performance" at bounding box center [180, 50] width 59 height 12
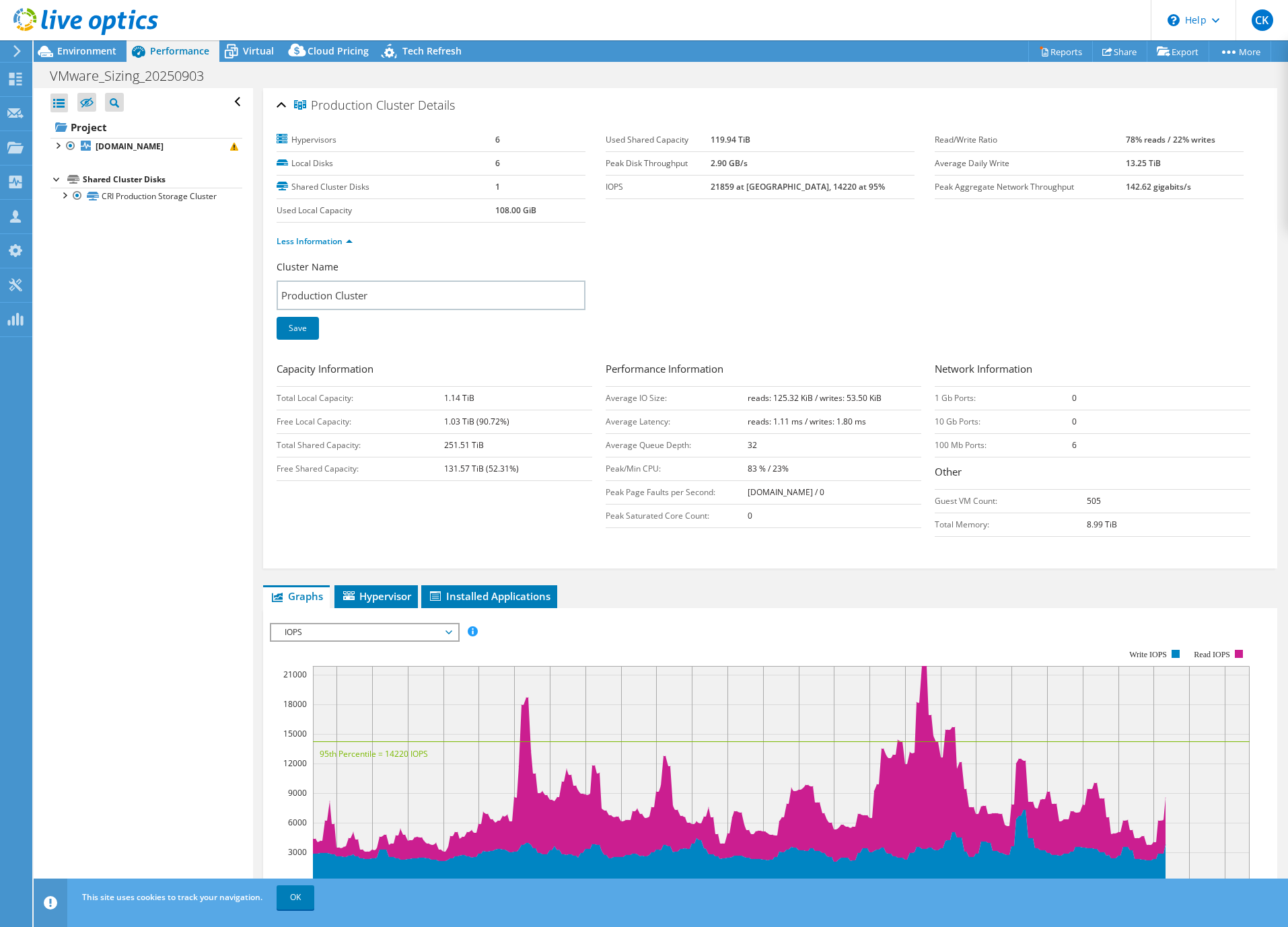
drag, startPoint x: 735, startPoint y: 186, endPoint x: 777, endPoint y: 186, distance: 42.0
click at [777, 186] on tr "IOPS 21859 at Peak, 14220 at 95%" at bounding box center [760, 187] width 309 height 24
click at [751, 186] on b "21859 at Peak, 14220 at 95%" at bounding box center [797, 187] width 174 height 12
